Goal: Task Accomplishment & Management: Use online tool/utility

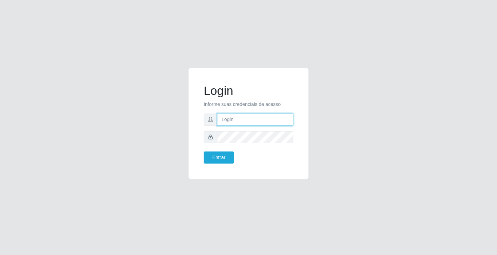
drag, startPoint x: 242, startPoint y: 122, endPoint x: 246, endPoint y: 126, distance: 5.9
click at [242, 122] on input "text" at bounding box center [255, 120] width 76 height 12
type input "[PERSON_NAME]"
click at [240, 142] on form "Login Informe suas credenciais de acesso [PERSON_NAME] Entrar" at bounding box center [249, 124] width 90 height 80
click at [204, 152] on button "Entrar" at bounding box center [219, 158] width 30 height 12
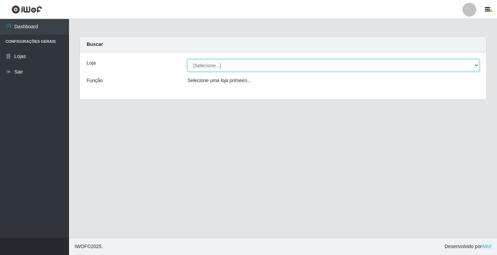
click at [222, 67] on select "[Selecione...] Ideal - Conceição" at bounding box center [334, 65] width 292 height 12
select select "231"
click at [188, 59] on select "[Selecione...] Ideal - Conceição" at bounding box center [334, 65] width 292 height 12
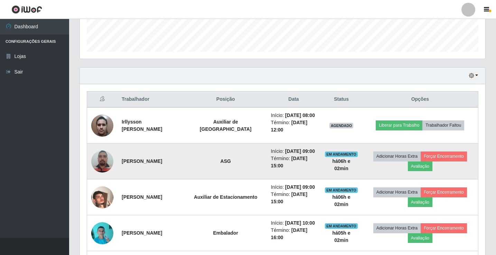
scroll to position [207, 0]
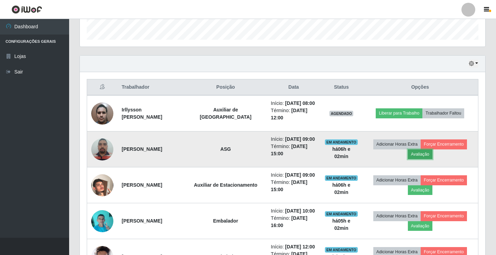
click at [421, 155] on button "Avaliação" at bounding box center [420, 155] width 25 height 10
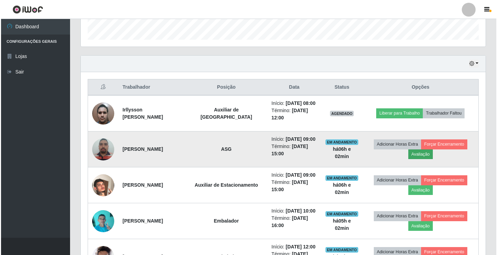
scroll to position [143, 402]
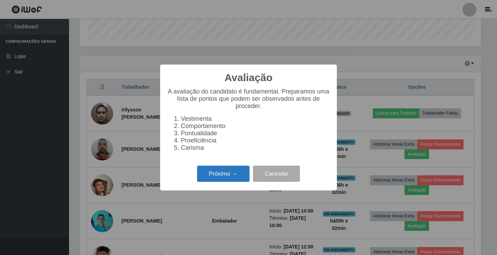
click at [229, 176] on button "Próximo →" at bounding box center [223, 174] width 52 height 16
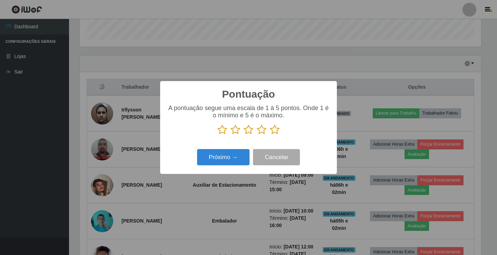
scroll to position [345245, 344986]
click at [250, 133] on icon at bounding box center [249, 130] width 10 height 10
click at [244, 135] on input "radio" at bounding box center [244, 135] width 0 height 0
click at [235, 159] on button "Próximo →" at bounding box center [223, 157] width 52 height 16
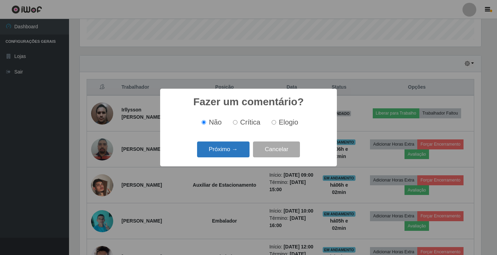
click at [233, 158] on button "Próximo →" at bounding box center [223, 150] width 52 height 16
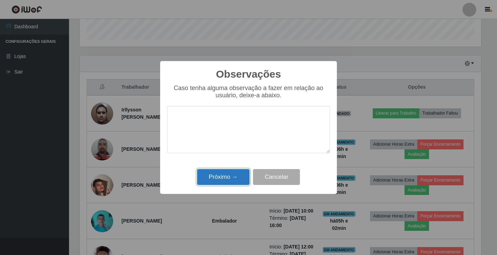
click at [234, 178] on button "Próximo →" at bounding box center [223, 177] width 52 height 16
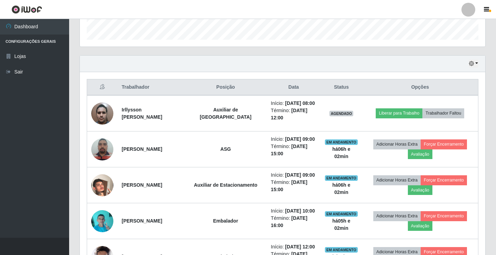
scroll to position [143, 405]
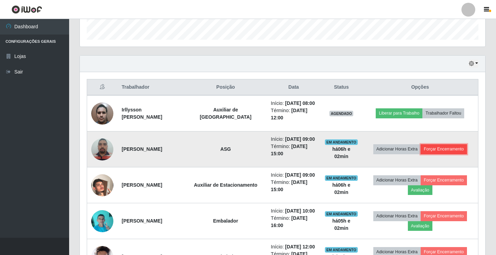
click at [441, 151] on button "Forçar Encerramento" at bounding box center [443, 149] width 46 height 10
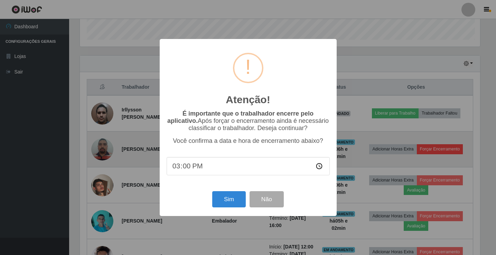
scroll to position [143, 402]
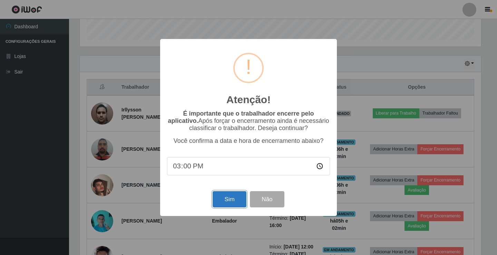
click at [229, 203] on button "Sim" at bounding box center [230, 199] width 34 height 16
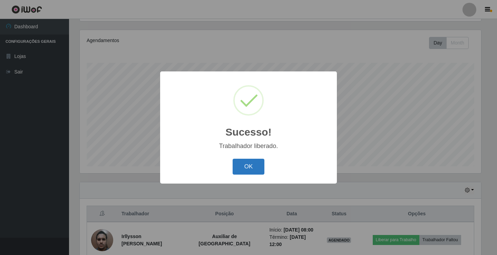
click at [257, 170] on button "OK" at bounding box center [249, 167] width 32 height 16
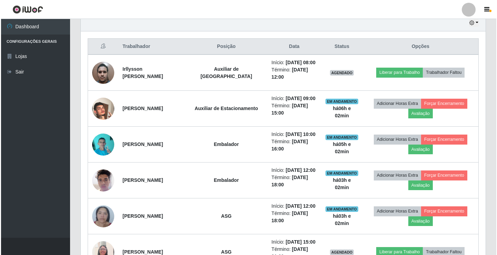
scroll to position [288, 0]
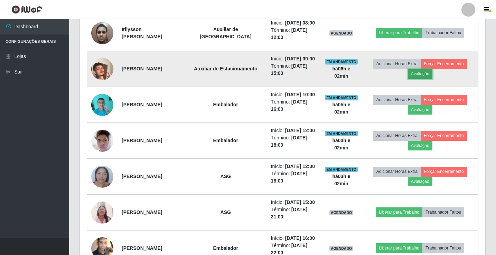
click at [416, 73] on button "Avaliação" at bounding box center [420, 74] width 25 height 10
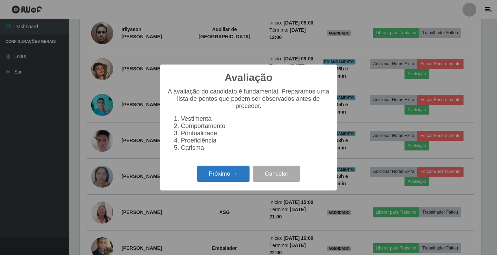
click at [220, 179] on button "Próximo →" at bounding box center [223, 174] width 52 height 16
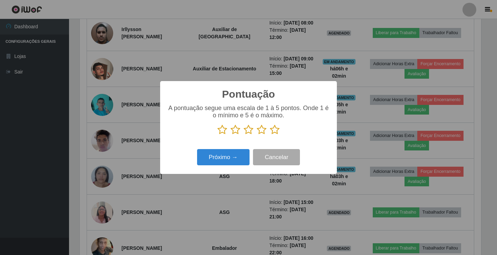
click at [248, 131] on icon at bounding box center [249, 130] width 10 height 10
click at [244, 135] on input "radio" at bounding box center [244, 135] width 0 height 0
click at [220, 157] on button "Próximo →" at bounding box center [223, 157] width 52 height 16
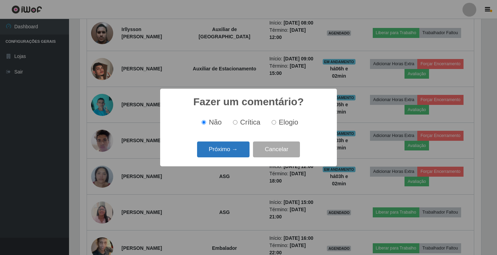
click at [226, 154] on button "Próximo →" at bounding box center [223, 150] width 52 height 16
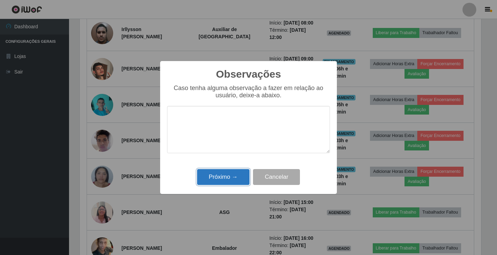
click at [228, 175] on button "Próximo →" at bounding box center [223, 177] width 52 height 16
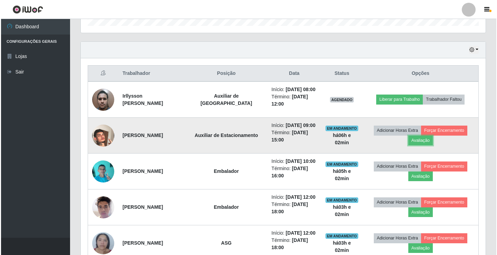
scroll to position [219, 0]
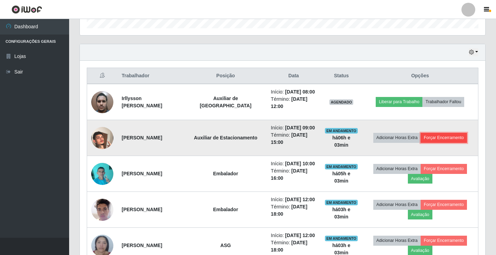
click at [443, 135] on button "Forçar Encerramento" at bounding box center [443, 138] width 46 height 10
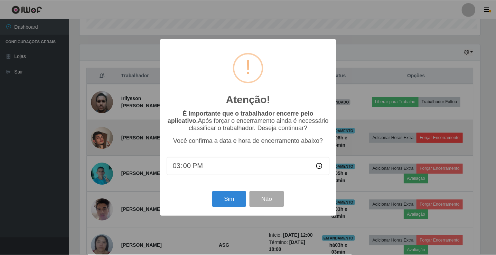
scroll to position [143, 402]
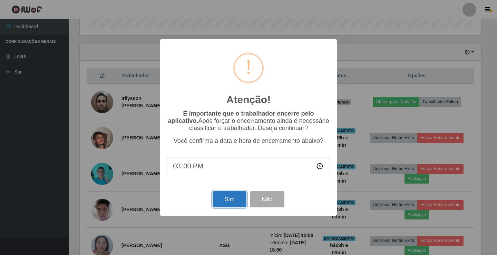
click at [235, 200] on button "Sim" at bounding box center [230, 199] width 34 height 16
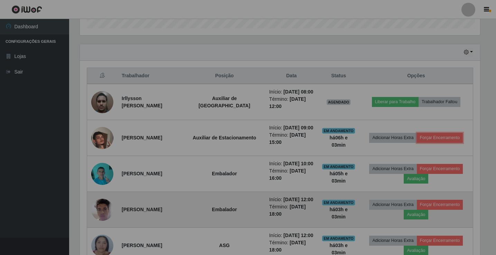
scroll to position [0, 0]
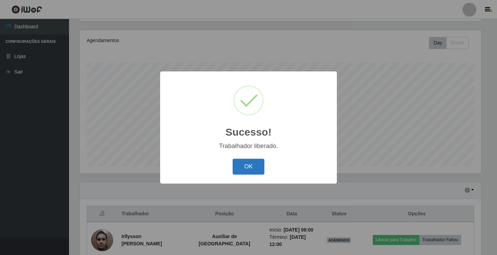
click at [260, 172] on button "OK" at bounding box center [249, 167] width 32 height 16
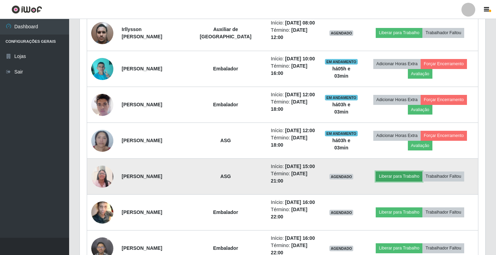
click at [396, 173] on button "Liberar para Trabalho" at bounding box center [398, 177] width 47 height 10
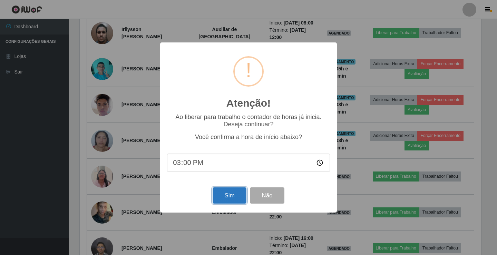
click at [225, 200] on button "Sim" at bounding box center [230, 196] width 34 height 16
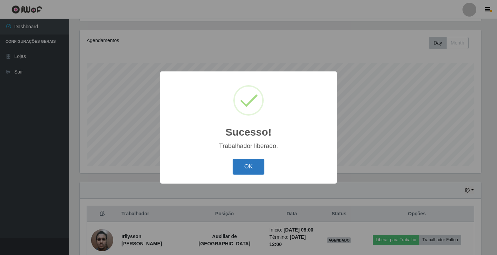
click at [242, 164] on button "OK" at bounding box center [249, 167] width 32 height 16
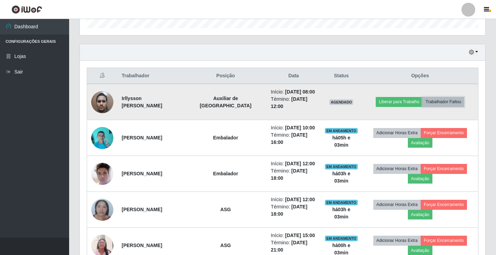
click at [443, 99] on button "Trabalhador Faltou" at bounding box center [443, 102] width 42 height 10
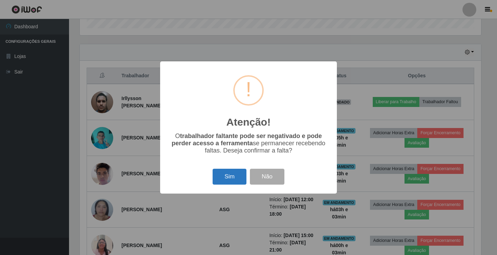
click at [238, 176] on button "Sim" at bounding box center [230, 177] width 34 height 16
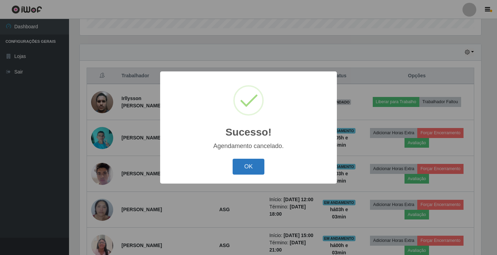
click at [248, 169] on button "OK" at bounding box center [249, 167] width 32 height 16
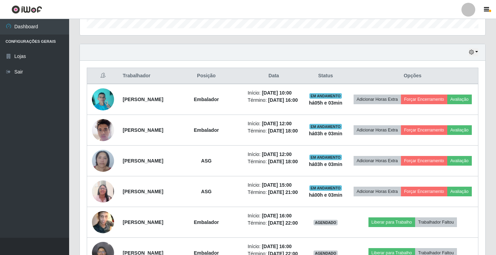
click at [472, 8] on div at bounding box center [468, 10] width 14 height 14
click at [464, 56] on button "Sair" at bounding box center [454, 54] width 62 height 14
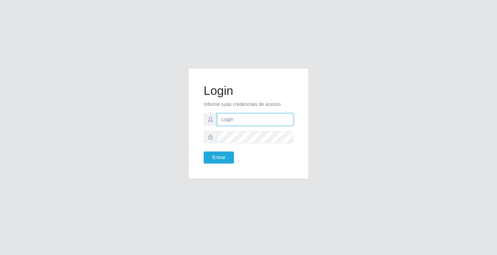
click at [262, 119] on input "text" at bounding box center [255, 120] width 76 height 12
type input "zivaneide@ideal"
click at [204, 152] on button "Entrar" at bounding box center [219, 158] width 30 height 12
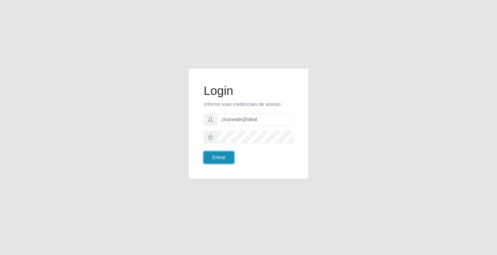
click at [216, 157] on button "Entrar" at bounding box center [219, 158] width 30 height 12
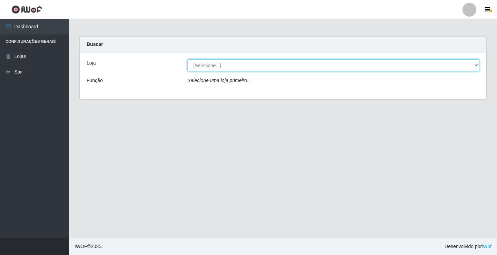
click at [477, 67] on select "[Selecione...] Ideal - Conceição" at bounding box center [334, 65] width 292 height 12
select select "231"
click at [188, 59] on select "[Selecione...] Ideal - Conceição" at bounding box center [334, 65] width 292 height 12
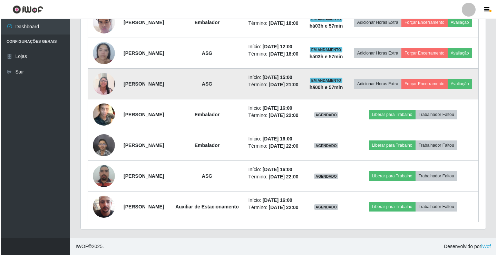
scroll to position [368, 0]
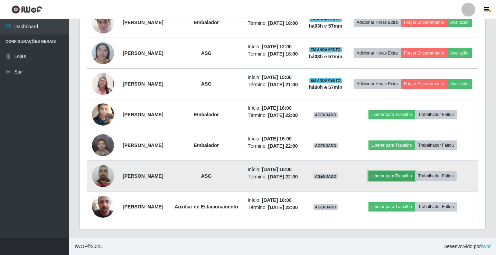
click at [383, 171] on button "Liberar para Trabalho" at bounding box center [391, 176] width 47 height 10
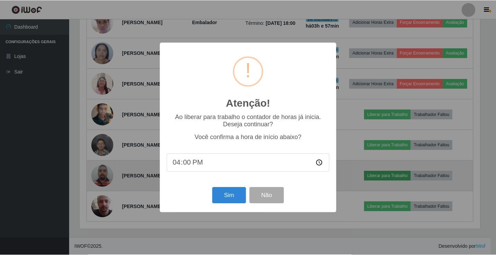
scroll to position [143, 402]
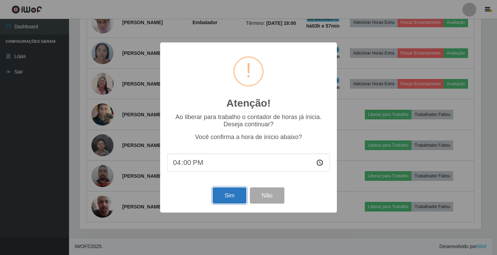
click at [226, 196] on button "Sim" at bounding box center [230, 196] width 34 height 16
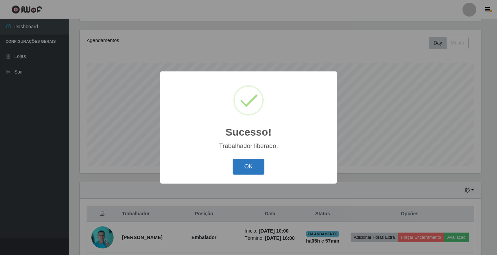
click at [251, 165] on button "OK" at bounding box center [249, 167] width 32 height 16
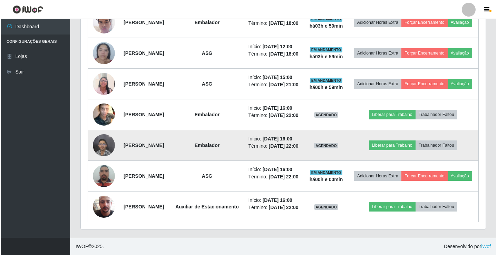
scroll to position [368, 0]
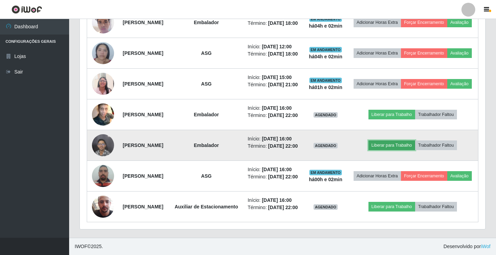
click at [403, 141] on button "Liberar para Trabalho" at bounding box center [391, 146] width 47 height 10
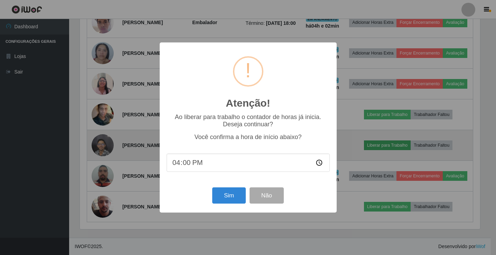
scroll to position [143, 402]
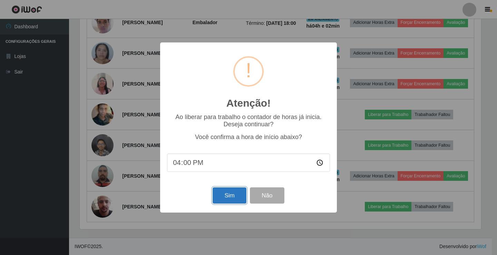
click at [223, 194] on button "Sim" at bounding box center [230, 196] width 34 height 16
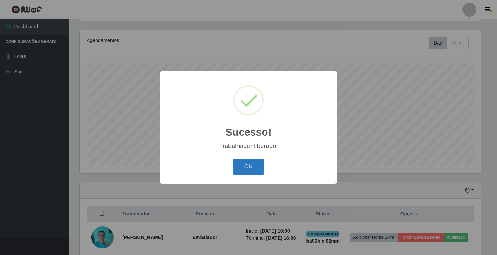
click at [251, 166] on button "OK" at bounding box center [249, 167] width 32 height 16
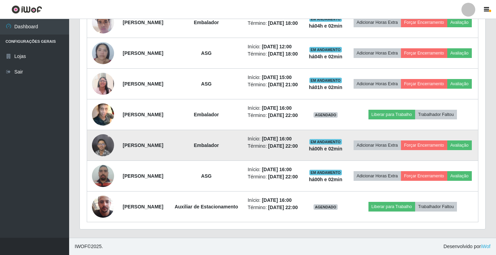
scroll to position [368, 0]
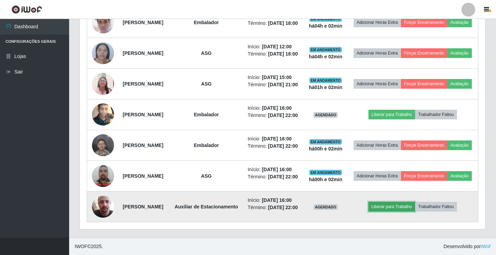
click at [404, 204] on button "Liberar para Trabalho" at bounding box center [391, 207] width 47 height 10
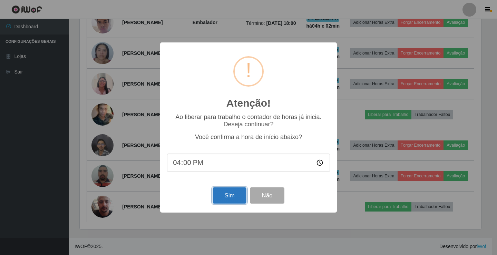
click at [223, 198] on button "Sim" at bounding box center [230, 196] width 34 height 16
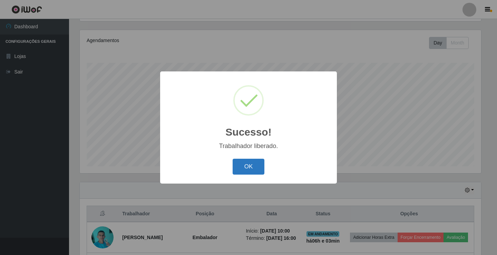
click at [247, 168] on button "OK" at bounding box center [249, 167] width 32 height 16
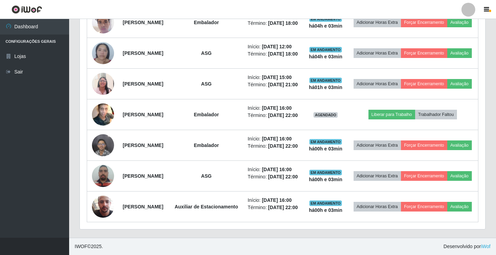
scroll to position [368, 0]
click at [26, 70] on link "Sair" at bounding box center [34, 72] width 69 height 16
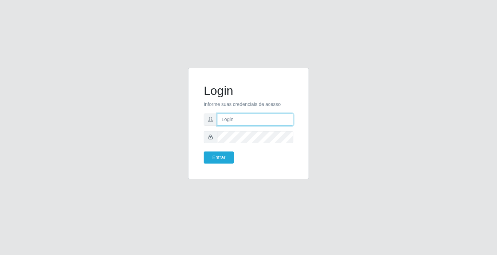
click at [238, 118] on input "text" at bounding box center [255, 120] width 76 height 12
type input "ediane@ideal"
click at [204, 152] on button "Entrar" at bounding box center [219, 158] width 30 height 12
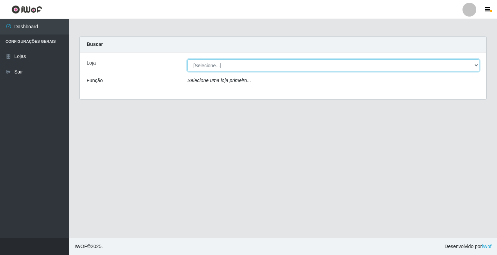
click at [253, 65] on select "[Selecione...] Ideal - Conceição" at bounding box center [334, 65] width 292 height 12
select select "231"
click at [188, 59] on select "[Selecione...] Ideal - Conceição" at bounding box center [334, 65] width 292 height 12
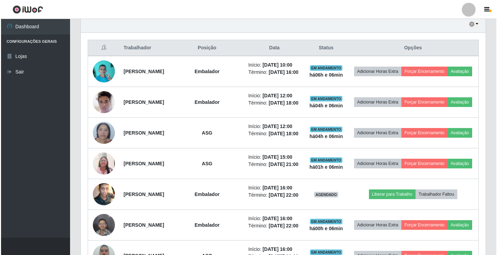
scroll to position [276, 0]
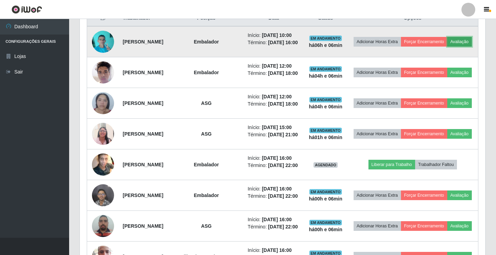
click at [447, 47] on button "Avaliação" at bounding box center [459, 42] width 25 height 10
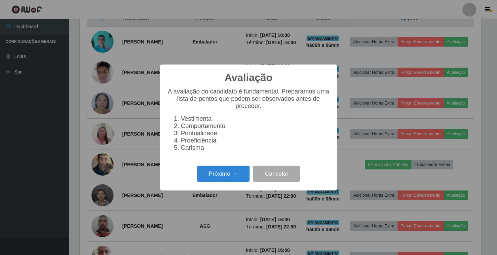
scroll to position [143, 402]
click at [228, 171] on button "Próximo →" at bounding box center [223, 174] width 52 height 16
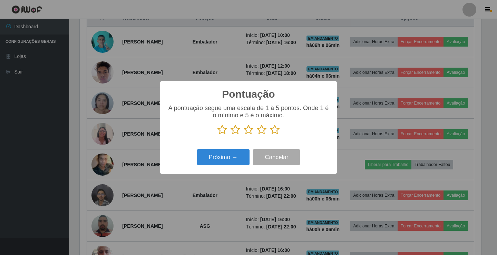
click at [275, 130] on icon at bounding box center [275, 130] width 10 height 10
click at [270, 135] on input "radio" at bounding box center [270, 135] width 0 height 0
click at [227, 160] on button "Próximo →" at bounding box center [223, 157] width 52 height 16
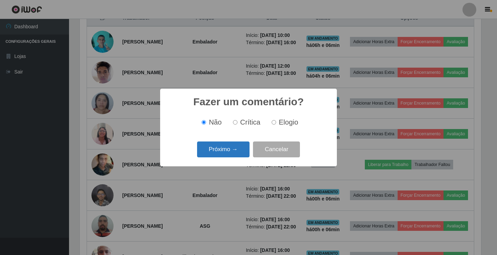
click at [226, 155] on button "Próximo →" at bounding box center [223, 150] width 52 height 16
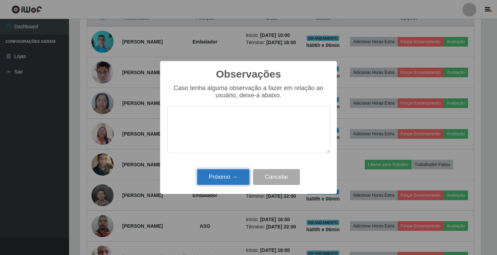
click at [229, 180] on button "Próximo →" at bounding box center [223, 177] width 52 height 16
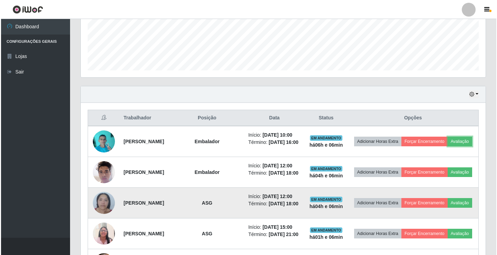
scroll to position [173, 0]
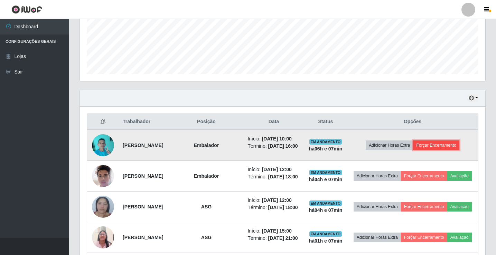
click at [459, 145] on button "Forçar Encerramento" at bounding box center [436, 146] width 46 height 10
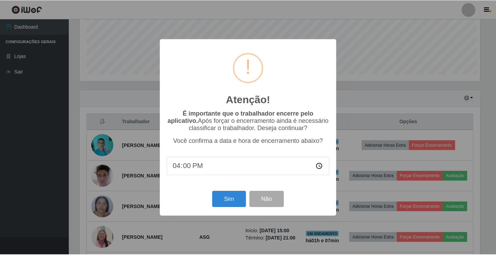
scroll to position [143, 402]
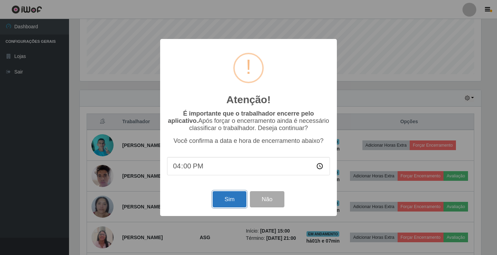
click at [241, 200] on button "Sim" at bounding box center [230, 199] width 34 height 16
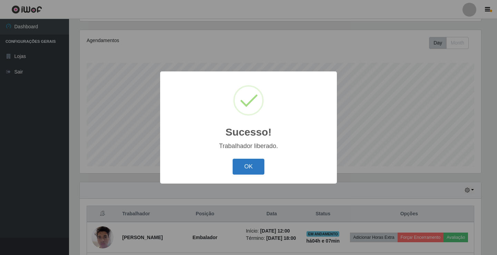
click at [248, 170] on button "OK" at bounding box center [249, 167] width 32 height 16
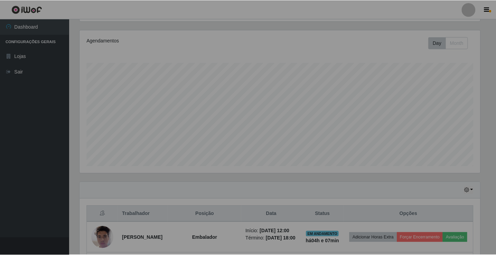
scroll to position [143, 405]
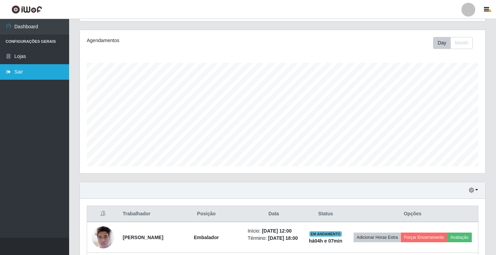
click at [30, 74] on link "Sair" at bounding box center [34, 72] width 69 height 16
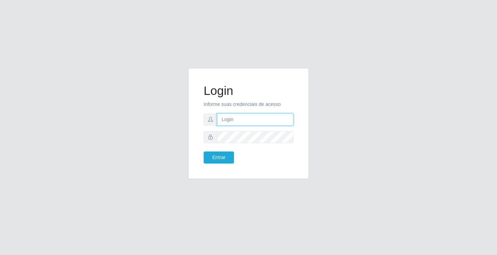
click at [243, 117] on input "text" at bounding box center [255, 120] width 76 height 12
type input "zivaneide@ideal"
click at [204, 152] on button "Entrar" at bounding box center [219, 158] width 30 height 12
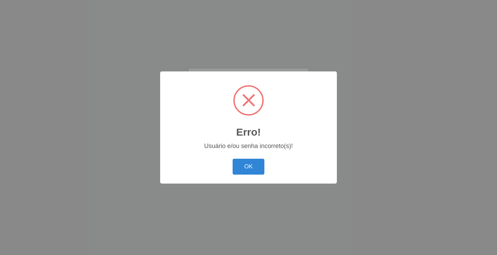
click at [223, 157] on div "Erro! × Usuário e/ou senha incorreto(s)! OK Cancel" at bounding box center [248, 127] width 177 height 112
click at [246, 169] on button "OK" at bounding box center [249, 167] width 32 height 16
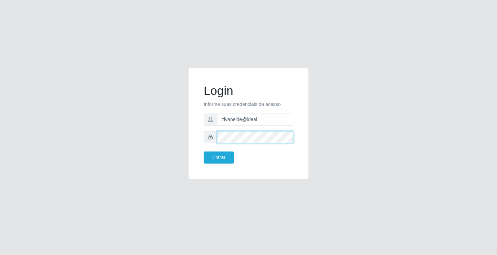
click at [204, 152] on button "Entrar" at bounding box center [219, 158] width 30 height 12
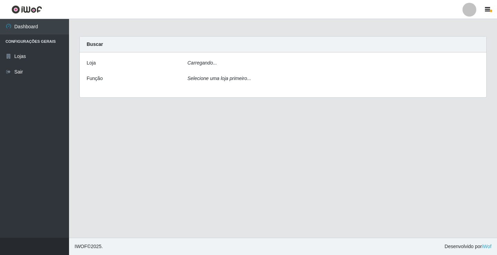
click at [213, 156] on main "Carregando... Buscar [PERSON_NAME]... Função Selecione uma loja primeiro..." at bounding box center [283, 128] width 428 height 219
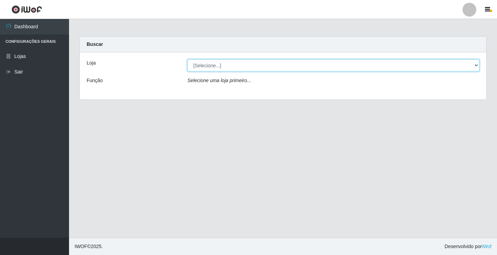
click at [477, 65] on select "[Selecione...] Ideal - Conceição" at bounding box center [334, 65] width 292 height 12
select select "231"
click at [188, 59] on select "[Selecione...] Ideal - Conceição" at bounding box center [334, 65] width 292 height 12
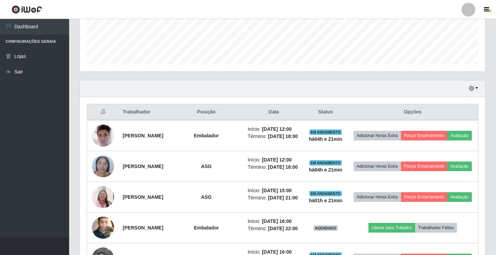
scroll to position [242, 0]
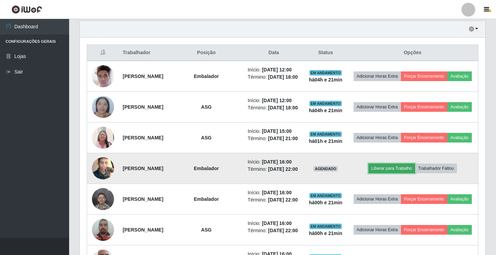
click at [391, 173] on button "Liberar para Trabalho" at bounding box center [391, 169] width 47 height 10
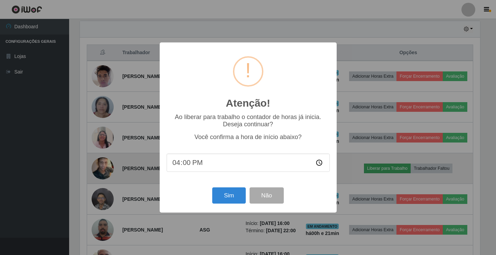
scroll to position [143, 402]
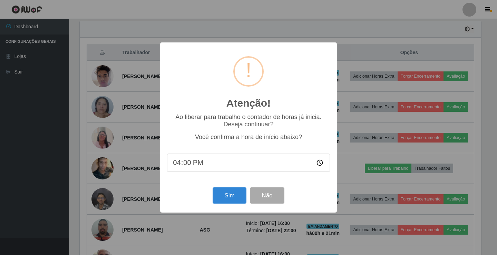
click at [186, 163] on input "16:00" at bounding box center [248, 163] width 163 height 18
type input "16:20"
click at [233, 197] on button "Sim" at bounding box center [230, 196] width 34 height 16
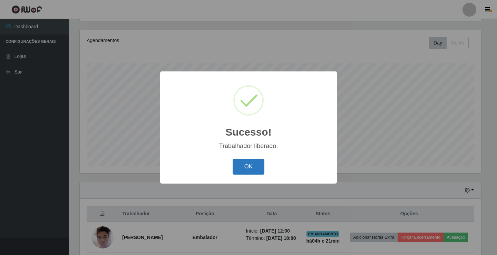
click at [246, 167] on button "OK" at bounding box center [249, 167] width 32 height 16
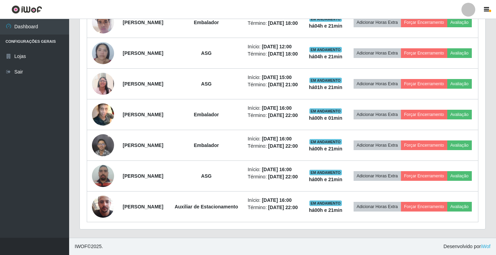
scroll to position [332, 0]
click at [22, 74] on link "Sair" at bounding box center [34, 72] width 69 height 16
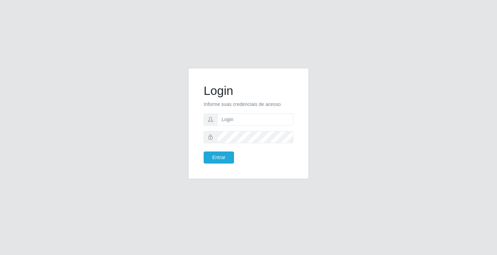
click at [319, 46] on div "Login Informe suas credenciais de acesso Entrar" at bounding box center [248, 127] width 497 height 255
